Goal: Task Accomplishment & Management: Complete application form

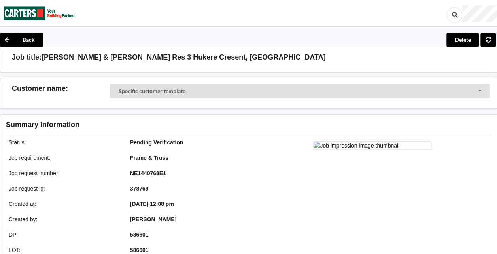
click at [483, 167] on div at bounding box center [373, 225] width 248 height 178
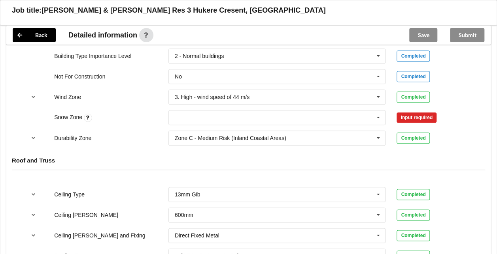
scroll to position [363, 0]
click at [371, 114] on input "text" at bounding box center [277, 118] width 217 height 14
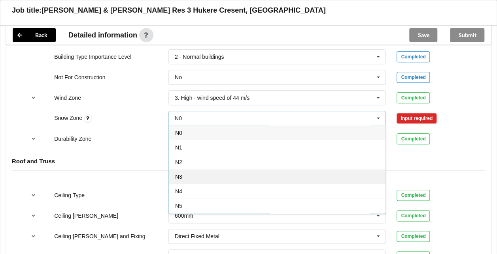
click at [225, 171] on div "N3" at bounding box center [277, 176] width 217 height 15
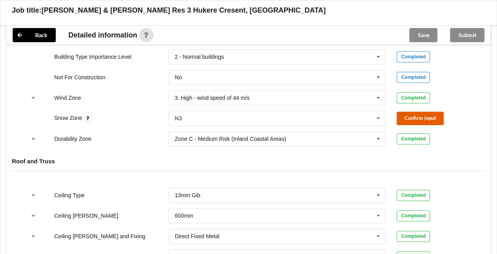
click at [407, 119] on button "Confirm input" at bounding box center [419, 118] width 47 height 13
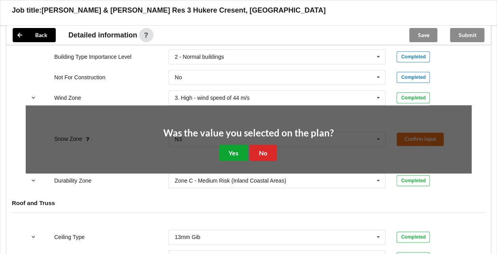
click at [240, 153] on button "Yes" at bounding box center [233, 153] width 29 height 16
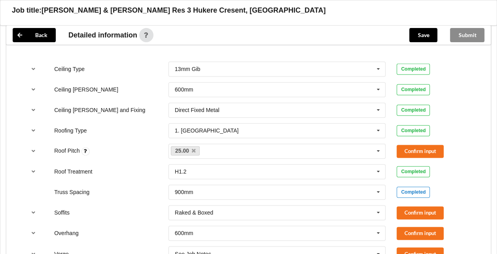
scroll to position [506, 0]
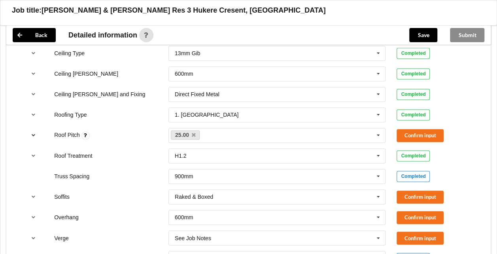
click at [34, 133] on icon "reference-toggle" at bounding box center [33, 135] width 7 height 5
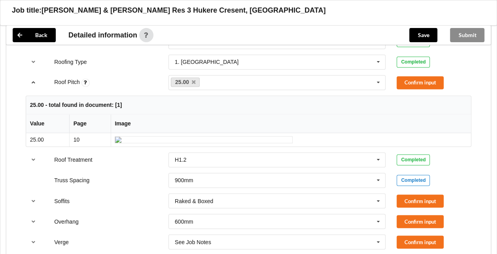
scroll to position [554, 0]
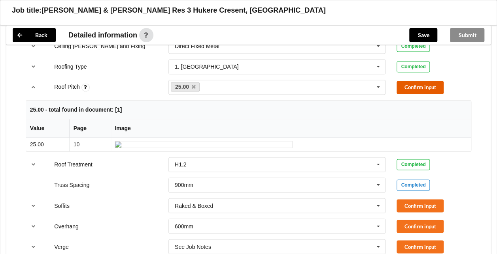
click at [434, 87] on button "Confirm input" at bounding box center [419, 87] width 47 height 13
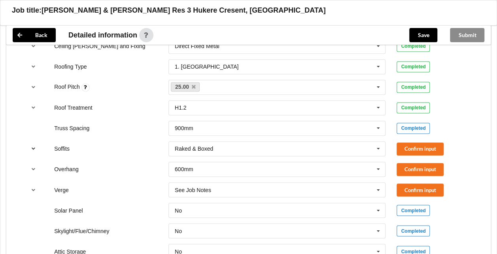
click at [34, 146] on icon "reference-toggle" at bounding box center [33, 148] width 7 height 5
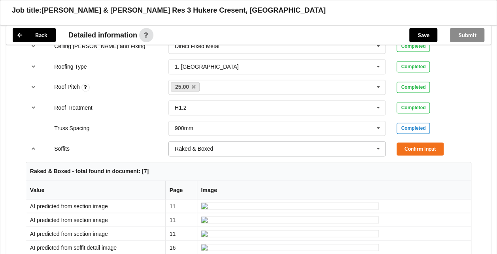
click at [379, 144] on icon at bounding box center [378, 149] width 12 height 15
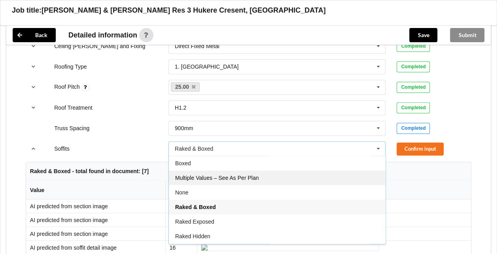
click at [304, 172] on div "Multiple Values – See As Per Plan" at bounding box center [277, 178] width 217 height 15
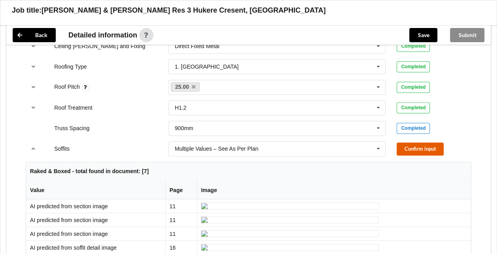
click at [430, 149] on button "Confirm input" at bounding box center [419, 149] width 47 height 13
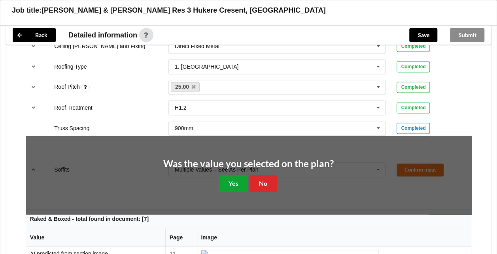
click at [236, 179] on button "Yes" at bounding box center [233, 183] width 29 height 16
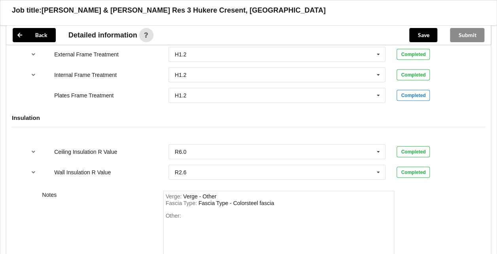
scroll to position [963, 0]
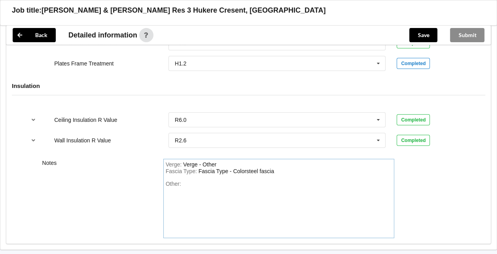
click at [276, 170] on div "Fascia Type : Fascia Type - Colorsteel fascia" at bounding box center [279, 171] width 226 height 7
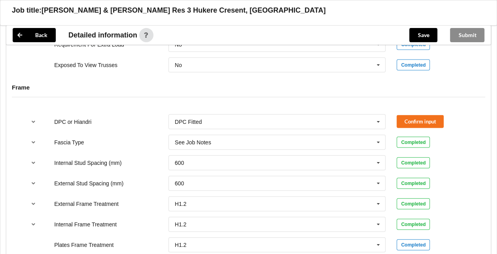
scroll to position [789, 0]
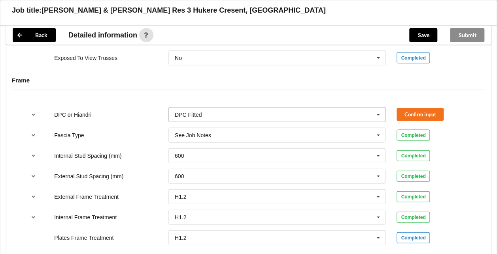
click at [259, 110] on input "text" at bounding box center [277, 115] width 217 height 14
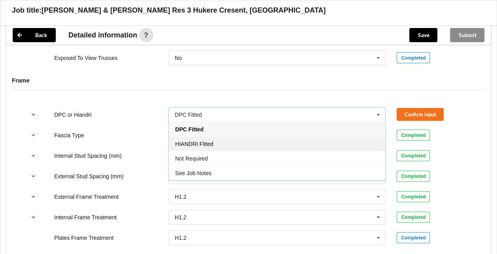
click at [233, 143] on div "HIANDRI Fitted" at bounding box center [277, 144] width 217 height 15
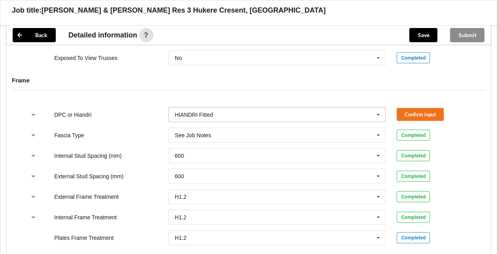
click at [378, 112] on icon at bounding box center [378, 115] width 12 height 15
click at [421, 114] on button "Confirm input" at bounding box center [419, 114] width 47 height 13
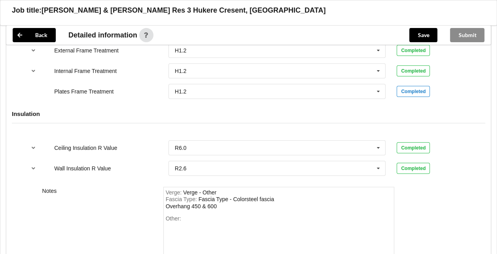
scroll to position [959, 0]
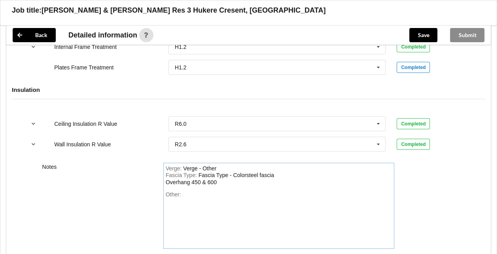
click at [206, 192] on div "Other:" at bounding box center [279, 219] width 226 height 55
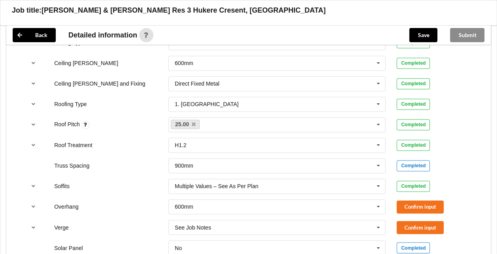
scroll to position [510, 0]
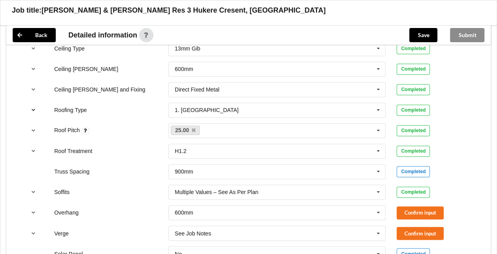
click at [33, 107] on icon "reference-toggle" at bounding box center [33, 109] width 7 height 5
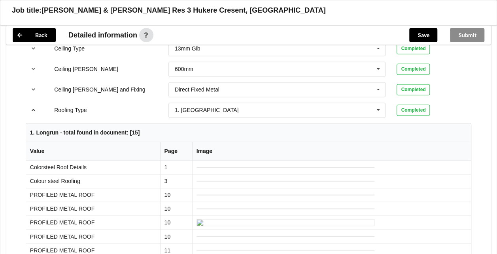
click at [33, 107] on icon "reference-toggle" at bounding box center [33, 109] width 7 height 5
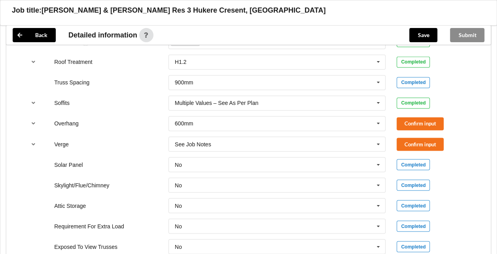
scroll to position [602, 0]
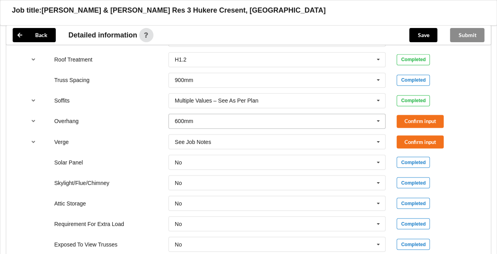
click at [378, 120] on icon at bounding box center [378, 121] width 12 height 15
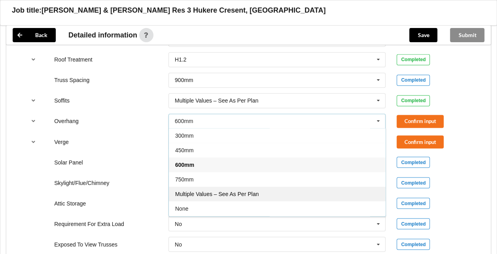
click at [302, 188] on div "Multiple Values – See As Per Plan" at bounding box center [277, 194] width 217 height 15
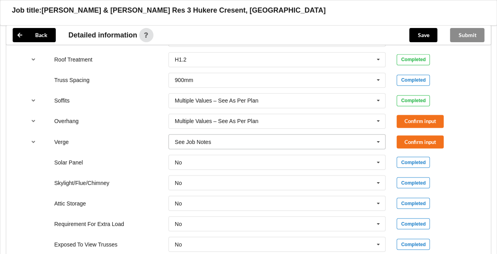
click at [378, 139] on icon at bounding box center [378, 142] width 12 height 15
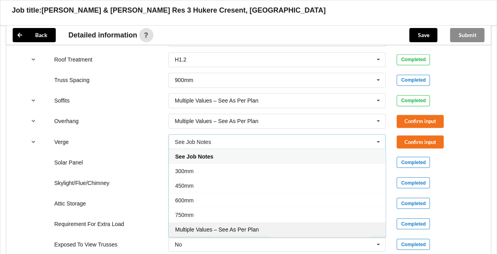
click at [286, 224] on div "Multiple Values – See As Per Plan" at bounding box center [277, 229] width 217 height 15
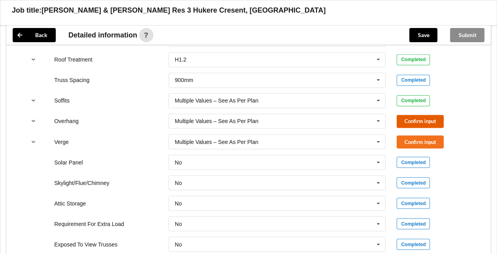
click at [413, 117] on button "Confirm input" at bounding box center [419, 121] width 47 height 13
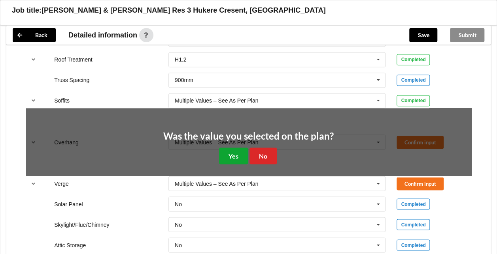
click at [229, 154] on button "Yes" at bounding box center [233, 156] width 29 height 16
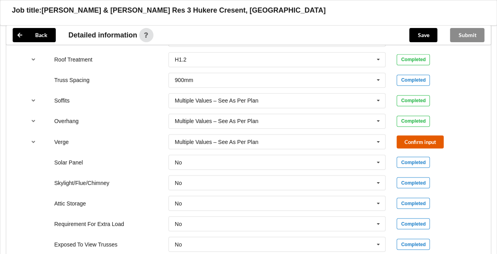
click at [406, 137] on button "Confirm input" at bounding box center [419, 142] width 47 height 13
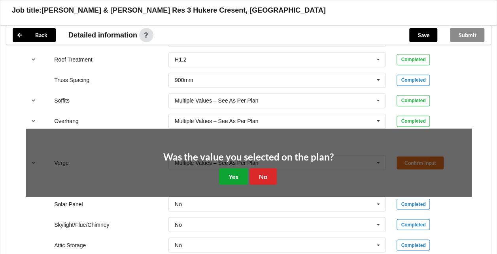
click at [230, 170] on button "Yes" at bounding box center [233, 176] width 29 height 16
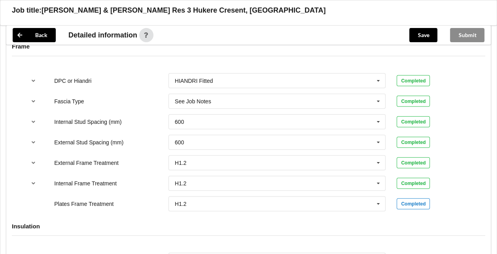
scroll to position [824, 0]
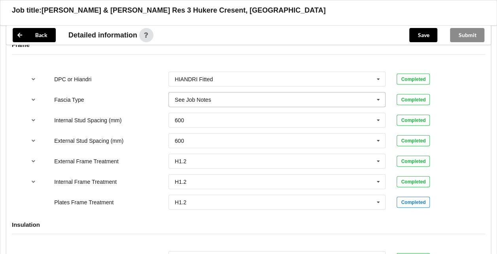
click at [376, 98] on icon at bounding box center [378, 100] width 12 height 15
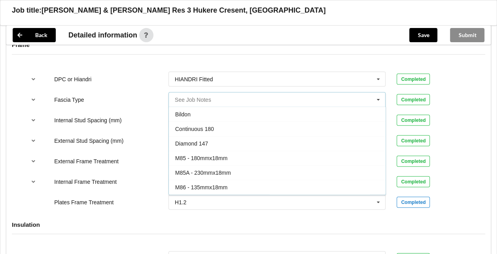
scroll to position [215, 0]
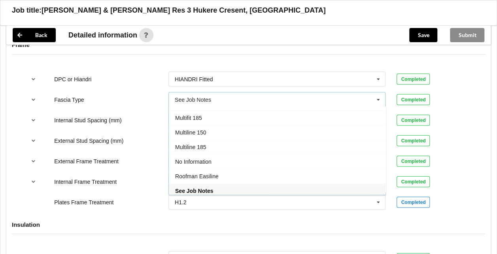
click at [376, 98] on icon at bounding box center [378, 100] width 12 height 15
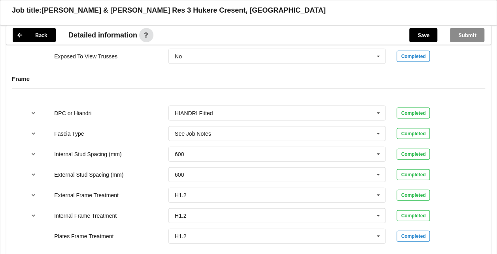
scroll to position [781, 0]
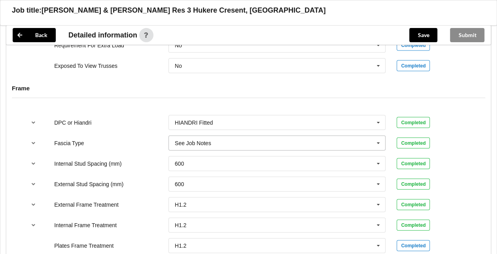
click at [378, 141] on icon at bounding box center [378, 143] width 12 height 15
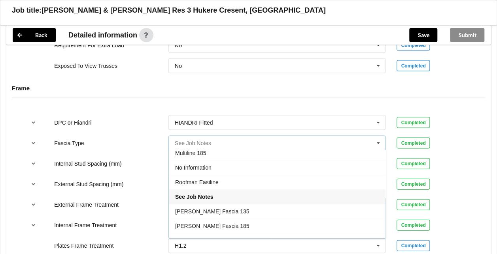
scroll to position [255, 0]
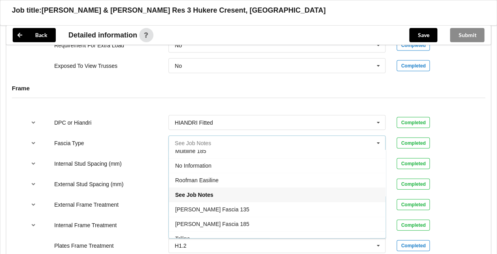
click at [330, 141] on input "text" at bounding box center [277, 143] width 217 height 14
click at [453, 172] on div "External Stud Spacing (mm) 600 300 400 450 500 600 800 Multiple Values – See As…" at bounding box center [248, 184] width 456 height 26
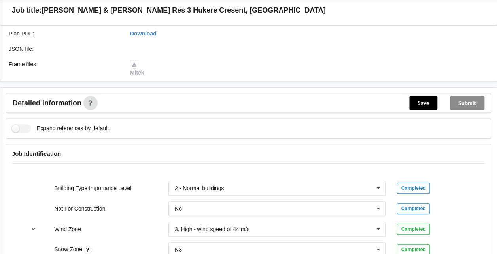
scroll to position [211, 0]
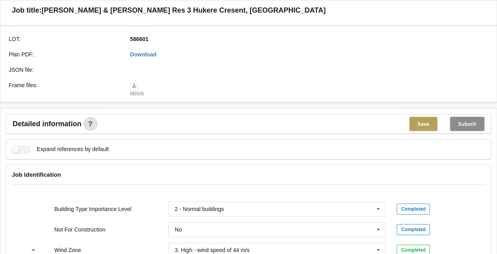
click at [423, 123] on button "Save" at bounding box center [423, 124] width 28 height 14
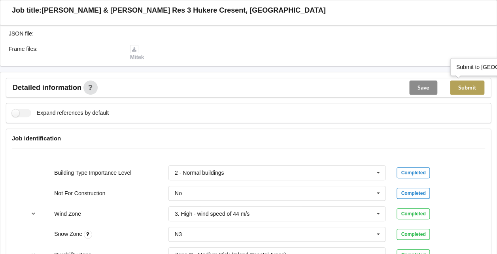
click at [474, 86] on button "Submit" at bounding box center [467, 88] width 34 height 14
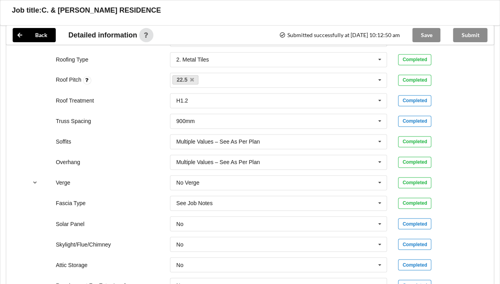
scroll to position [532, 0]
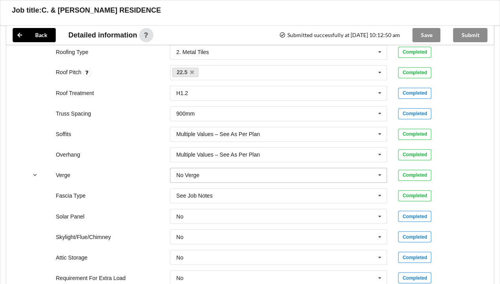
click at [380, 175] on icon at bounding box center [380, 175] width 12 height 15
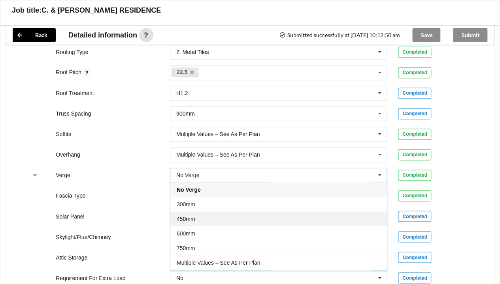
click at [293, 219] on div "450mm" at bounding box center [278, 219] width 217 height 15
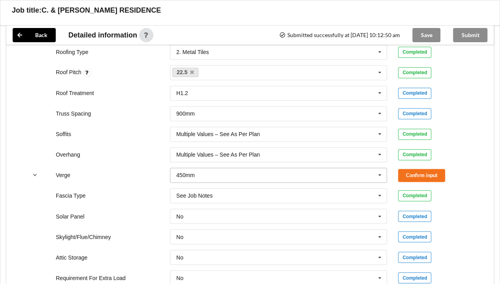
click at [299, 173] on input "text" at bounding box center [279, 175] width 217 height 14
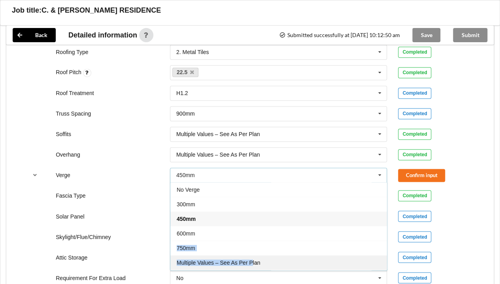
drag, startPoint x: 251, startPoint y: 228, endPoint x: 251, endPoint y: 259, distance: 31.2
click at [251, 259] on div "No Verge 300mm 450mm 600mm 750mm Multiple Values – See As Per Plan See Job Notes" at bounding box center [278, 227] width 217 height 88
click at [251, 260] on span "Multiple Values – See As Per Plan" at bounding box center [218, 263] width 83 height 6
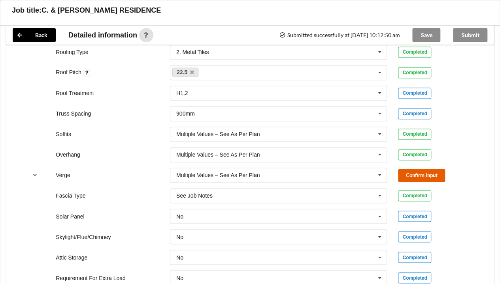
click at [415, 172] on button "Confirm input" at bounding box center [421, 175] width 47 height 13
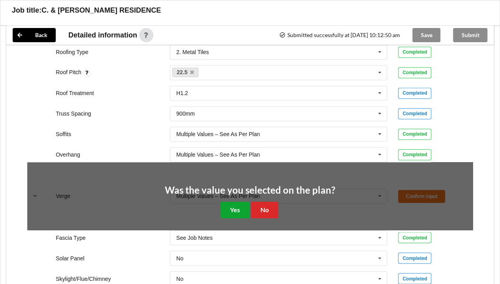
click at [239, 209] on button "Yes" at bounding box center [234, 210] width 29 height 16
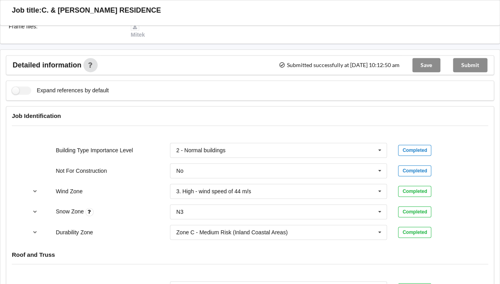
scroll to position [218, 0]
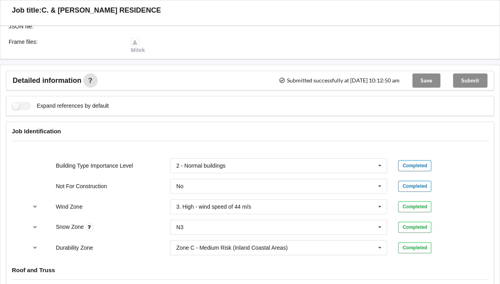
click at [469, 166] on div "Completed" at bounding box center [435, 165] width 75 height 11
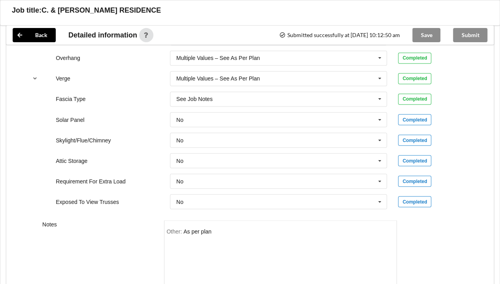
scroll to position [685, 0]
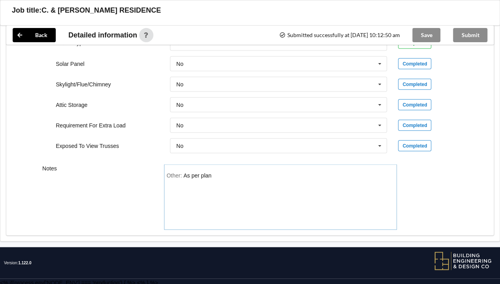
click at [334, 182] on div "Other: As per plan" at bounding box center [280, 199] width 228 height 55
click at [425, 35] on div "Save" at bounding box center [426, 35] width 41 height 19
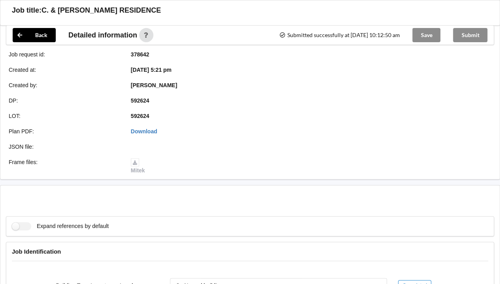
scroll to position [0, 0]
